Goal: Contribute content

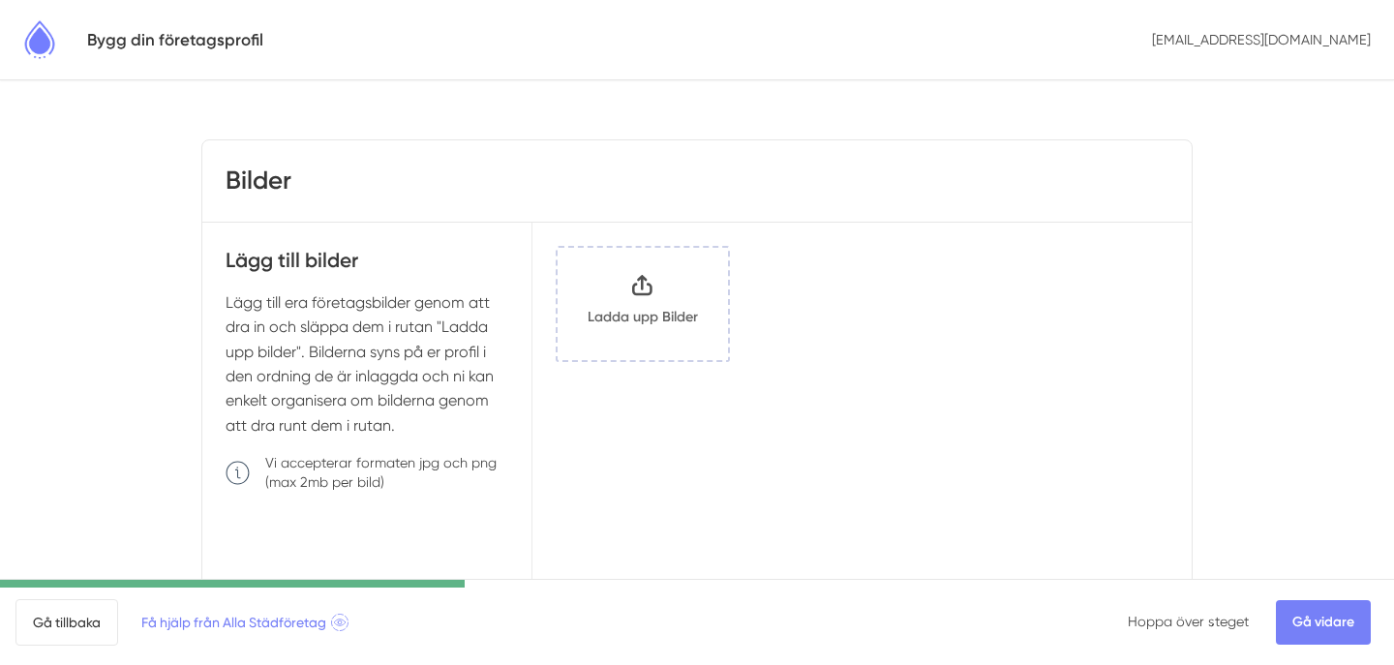
click at [607, 292] on input "Klicka här eller dra och släpp bilder här för att ladda upp" at bounding box center [642, 304] width 170 height 112
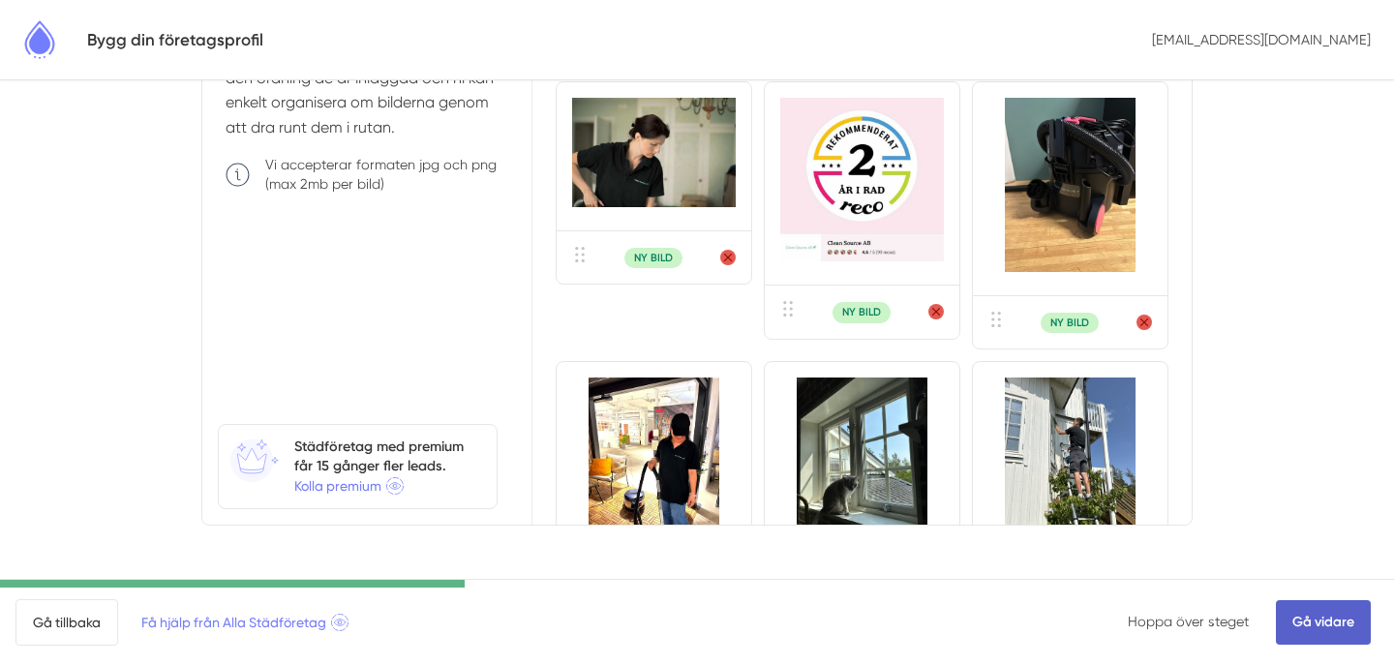
click at [1319, 615] on link "Gå vidare" at bounding box center [1323, 622] width 95 height 45
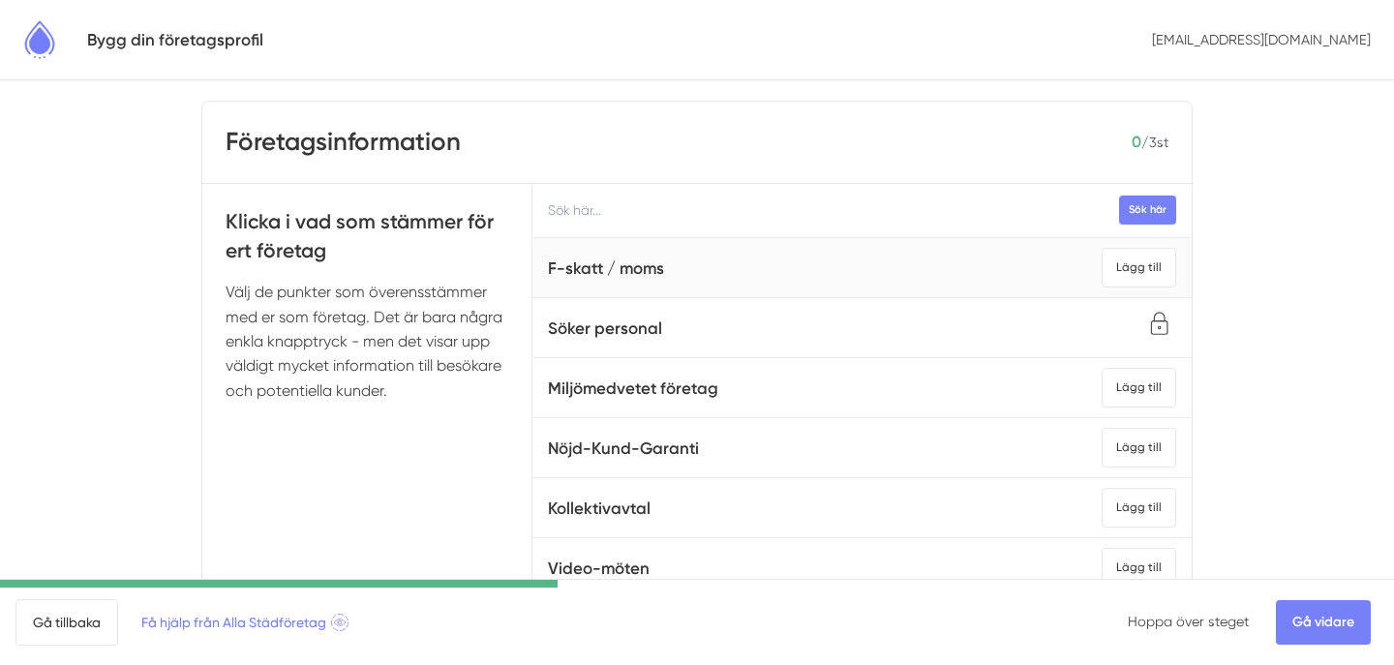
scroll to position [31, 0]
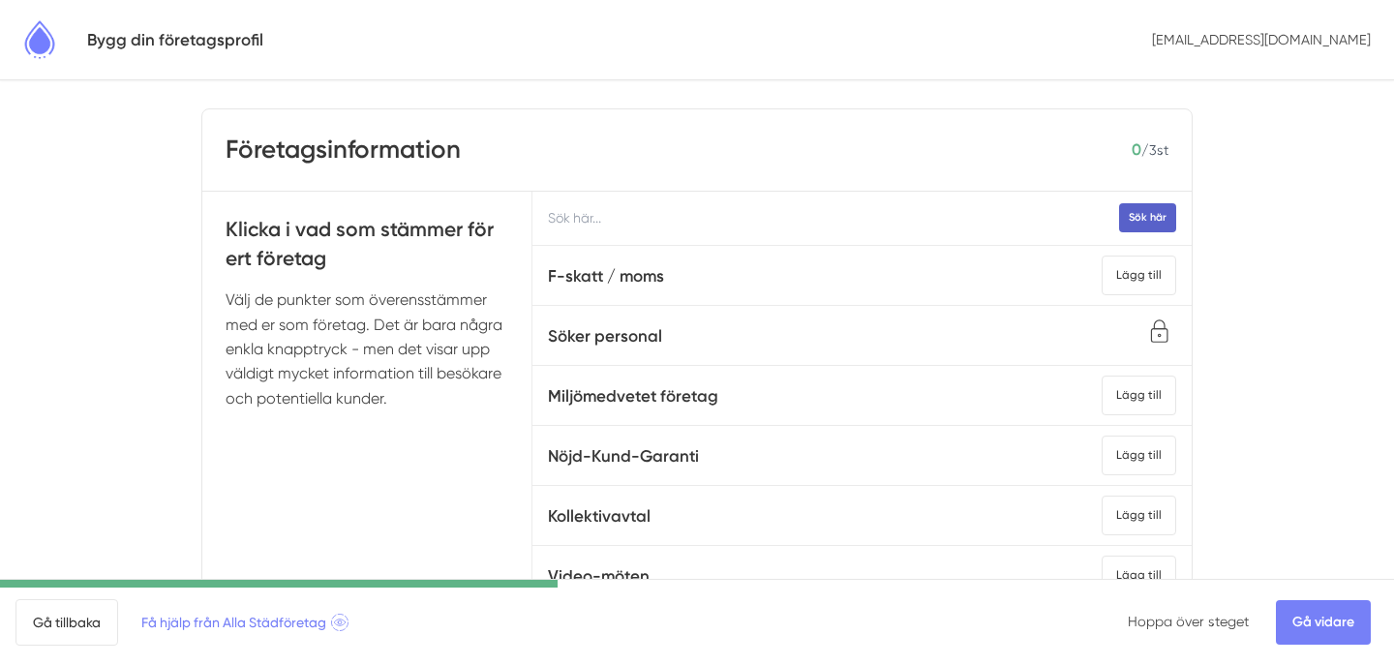
click at [1151, 216] on button "Sök här" at bounding box center [1147, 217] width 57 height 28
click at [1014, 215] on input "text" at bounding box center [861, 218] width 659 height 53
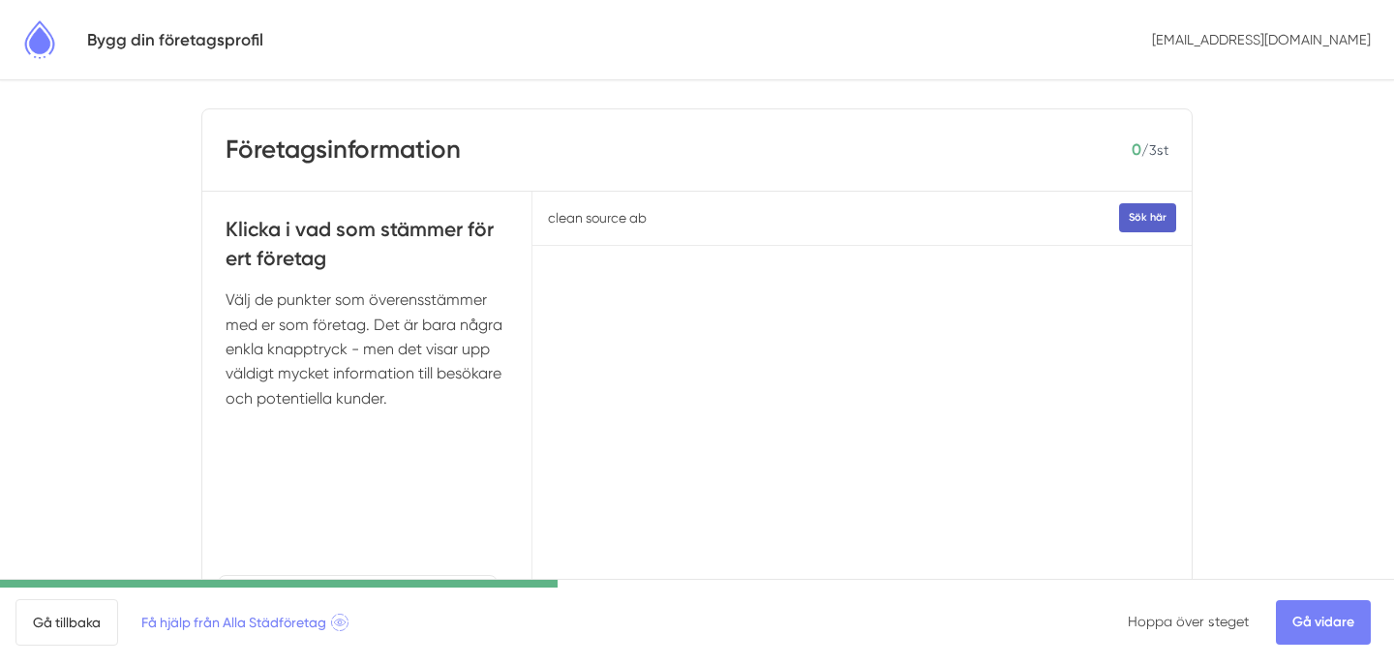
type input "clean source ab"
click at [1147, 224] on button "Sök här" at bounding box center [1147, 217] width 57 height 28
click at [596, 221] on input "clean source ab" at bounding box center [861, 218] width 659 height 53
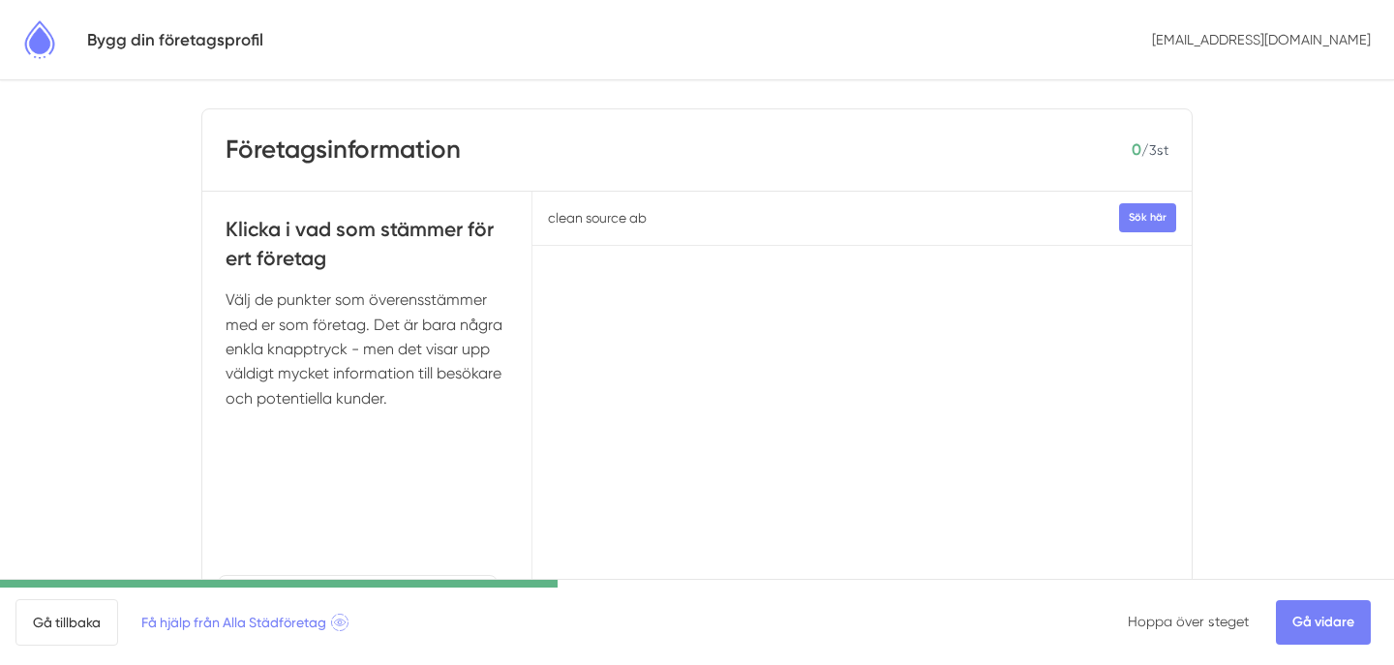
click at [596, 221] on input "clean source ab" at bounding box center [861, 218] width 659 height 53
click at [585, 336] on div "Sök här" at bounding box center [861, 434] width 659 height 484
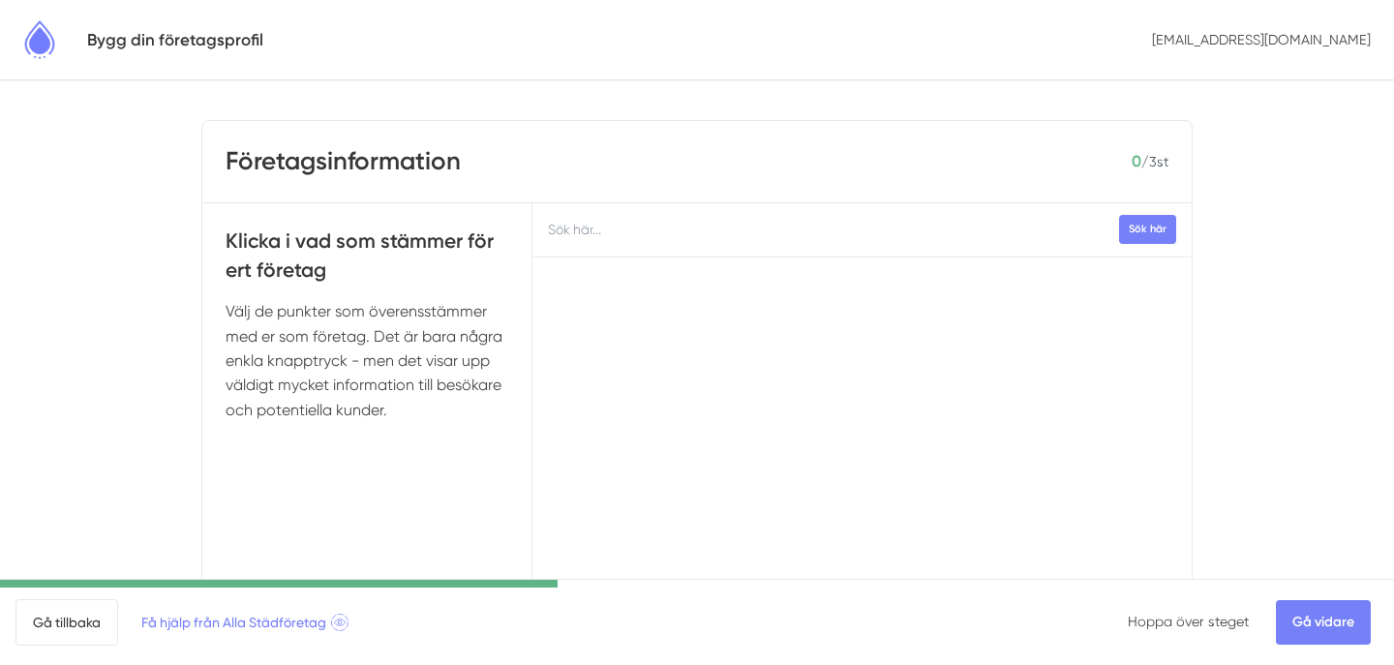
scroll to position [0, 0]
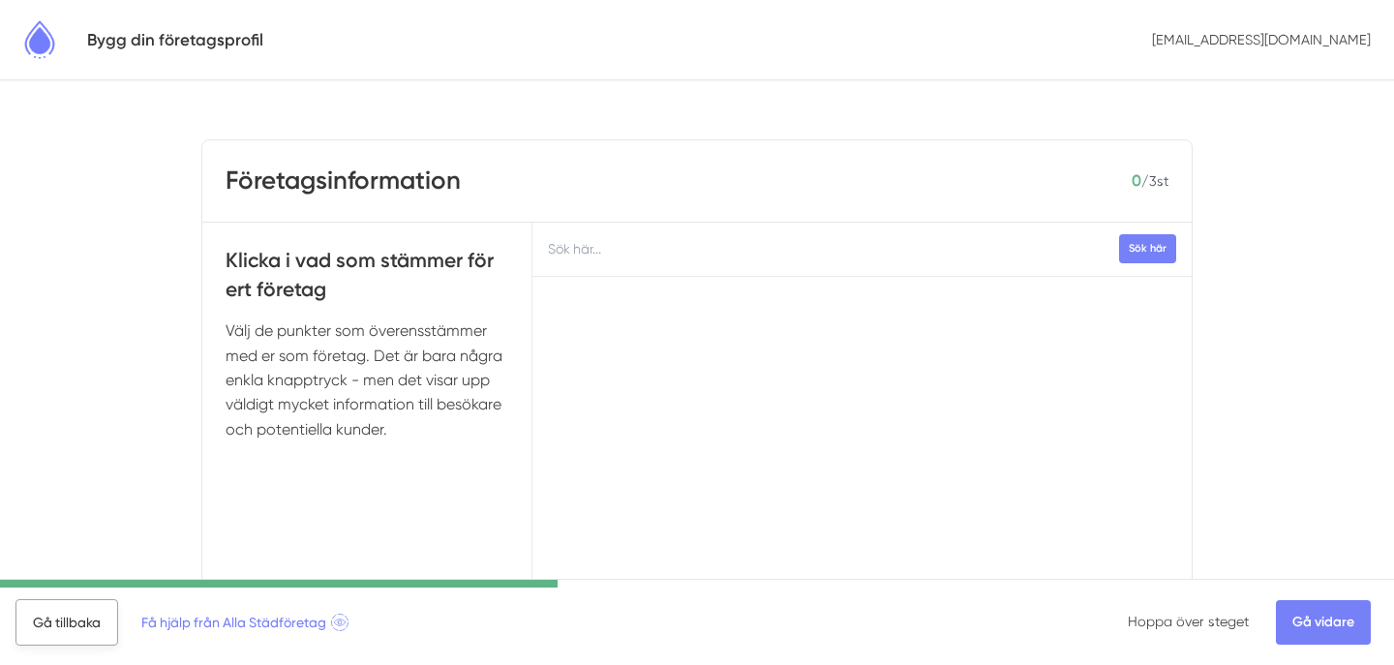
click at [83, 623] on link "Gå tillbaka" at bounding box center [66, 622] width 103 height 46
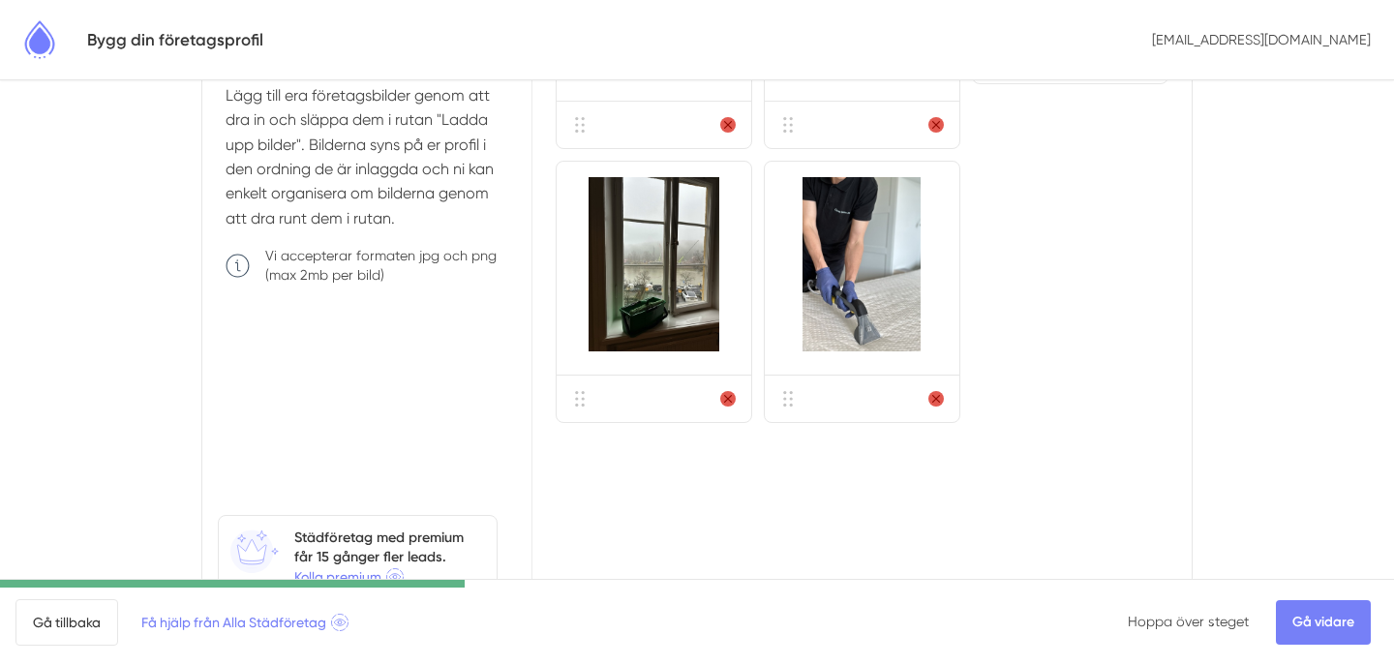
scroll to position [214, 0]
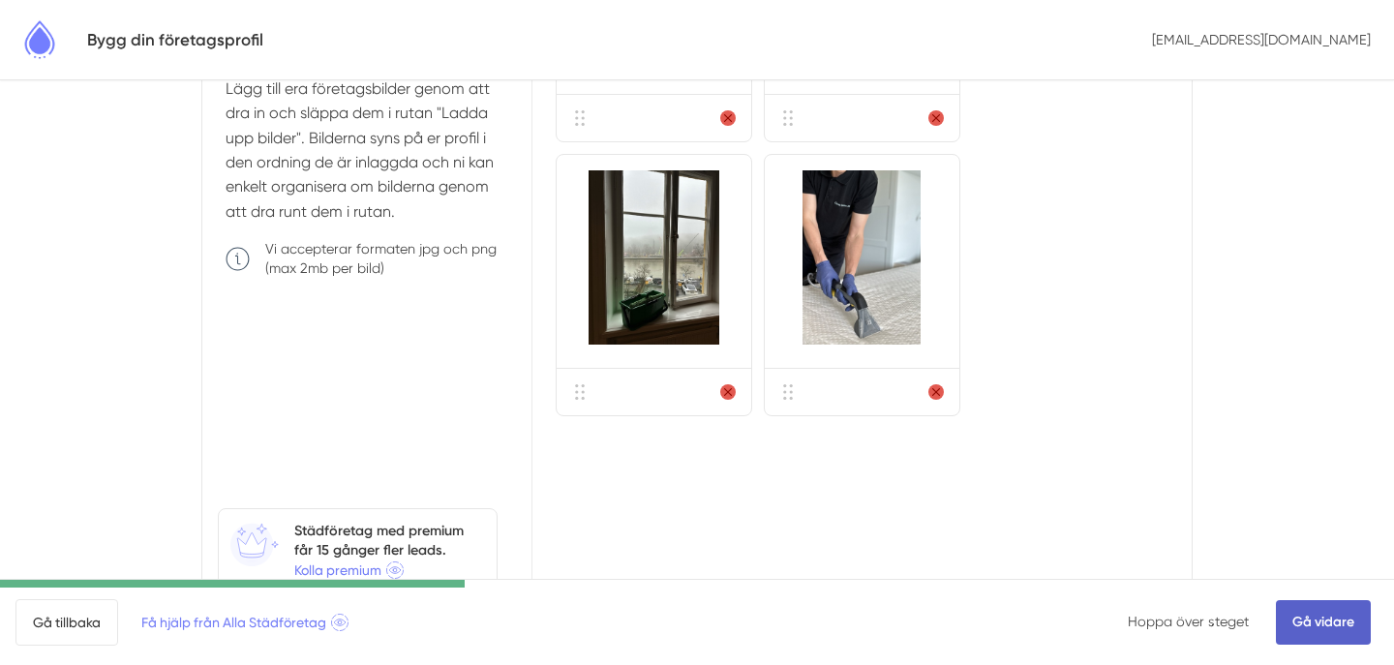
click at [1324, 630] on link "Gå vidare" at bounding box center [1323, 622] width 95 height 45
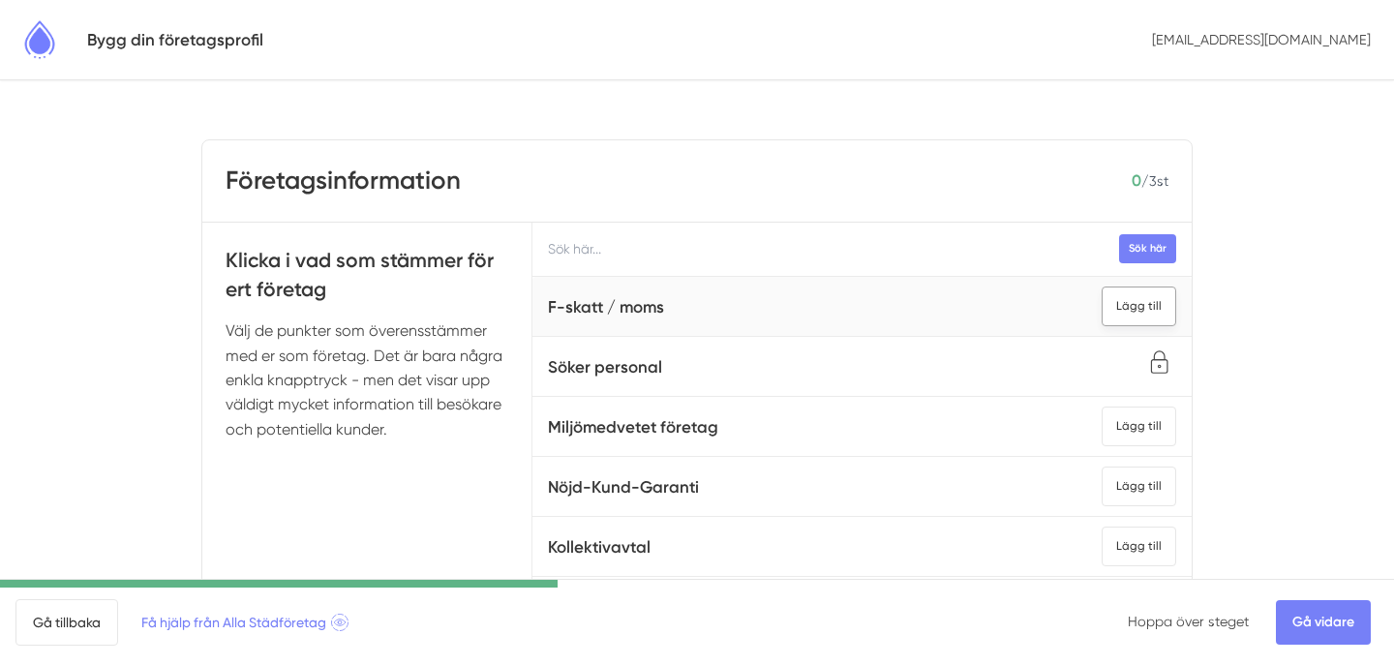
click at [1161, 304] on div "Lägg till" at bounding box center [1138, 306] width 75 height 40
click at [791, 254] on input "text" at bounding box center [861, 249] width 659 height 53
click at [771, 295] on span "F-skatt / moms Tillagd" at bounding box center [862, 307] width 628 height 44
click at [830, 251] on input "text" at bounding box center [861, 249] width 659 height 53
paste input "SE556988272201"
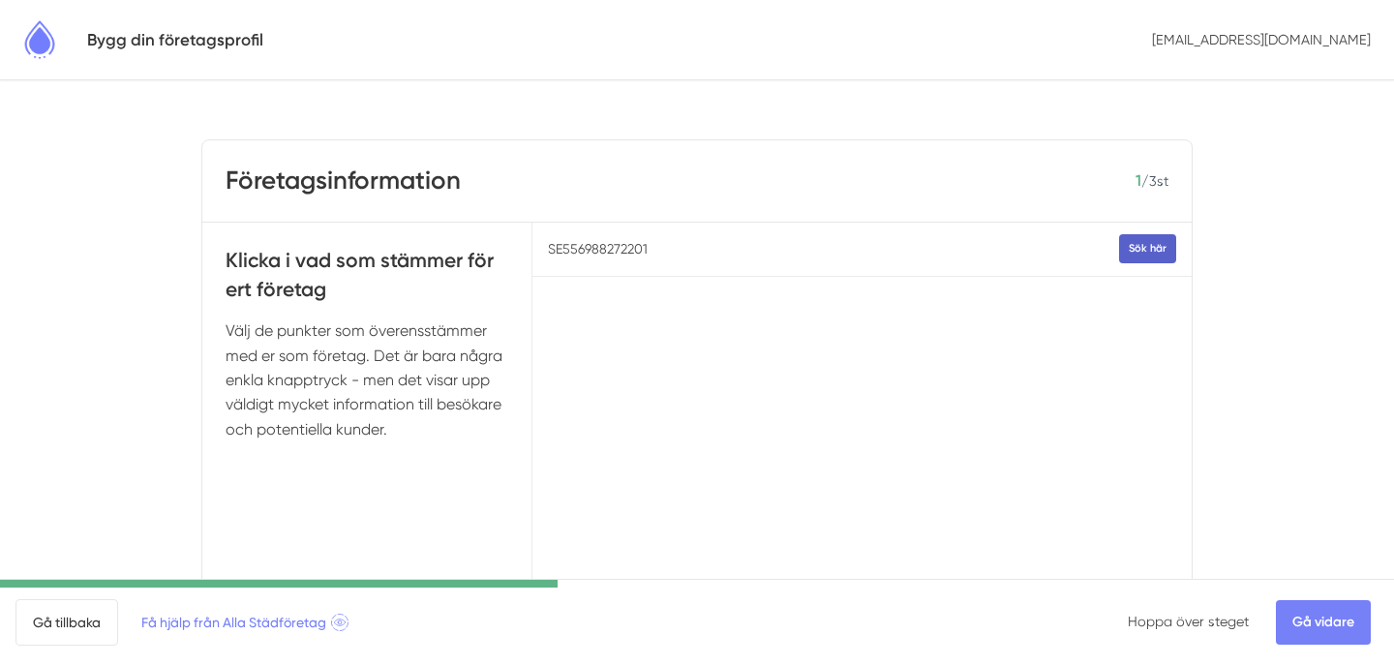
type input "SE556988272201"
click at [1135, 256] on button "Sök här" at bounding box center [1147, 248] width 57 height 28
click at [65, 636] on link "Gå tillbaka" at bounding box center [66, 622] width 103 height 46
